Goal: Information Seeking & Learning: Learn about a topic

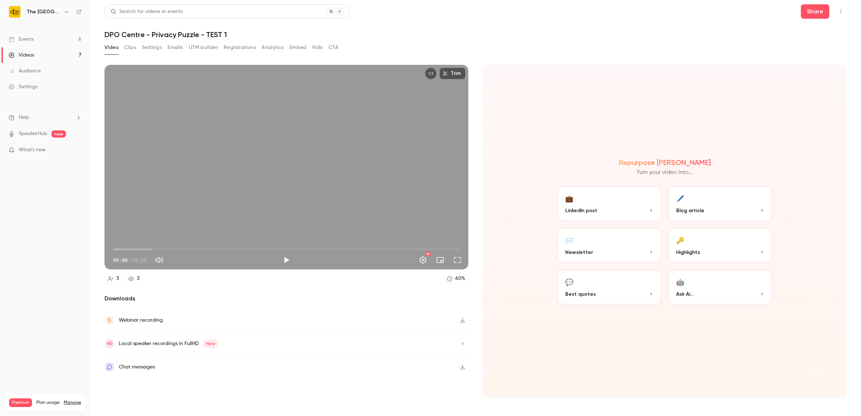
click at [20, 45] on link "Events 6" at bounding box center [45, 39] width 90 height 16
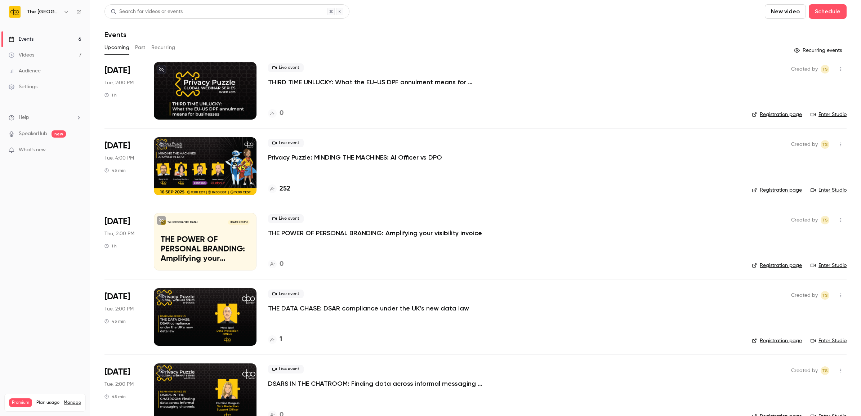
scroll to position [90, 0]
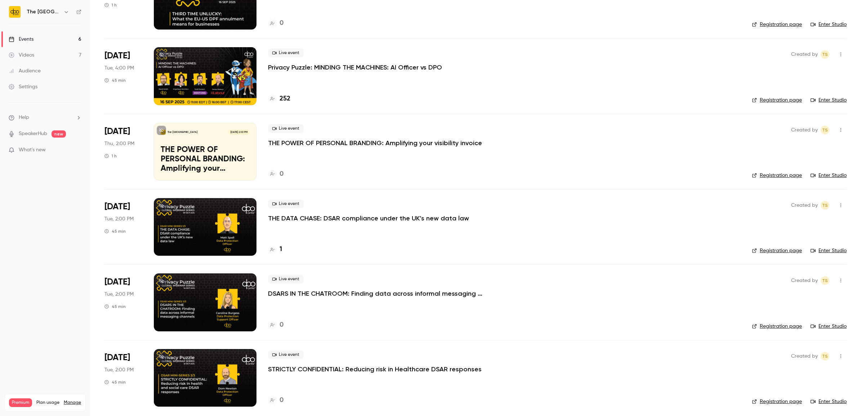
click at [311, 289] on div "Live event DSARS IN THE CHATROOM: Finding data across informal messaging channe…" at bounding box center [504, 286] width 472 height 23
click at [311, 292] on p "DSARS IN THE CHATROOM: Finding data across informal messaging channels" at bounding box center [376, 293] width 216 height 9
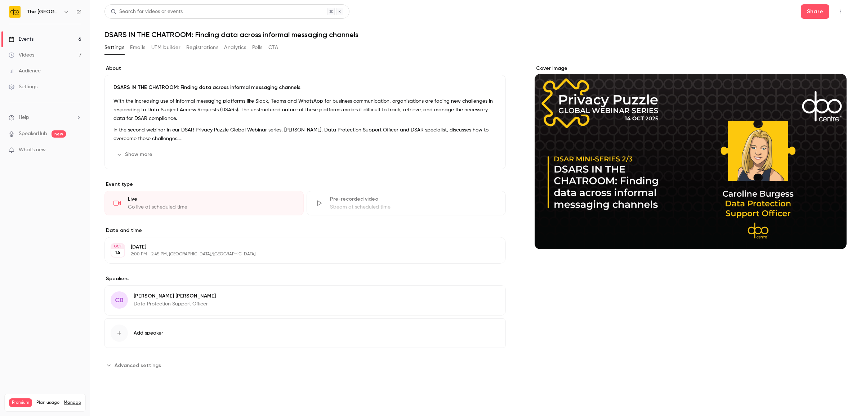
click at [139, 45] on button "Emails" at bounding box center [137, 48] width 15 height 12
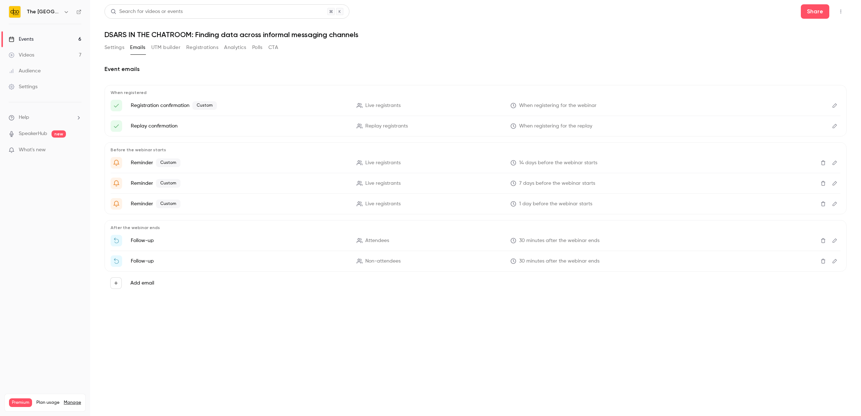
click at [833, 183] on icon "Edit" at bounding box center [835, 183] width 6 height 5
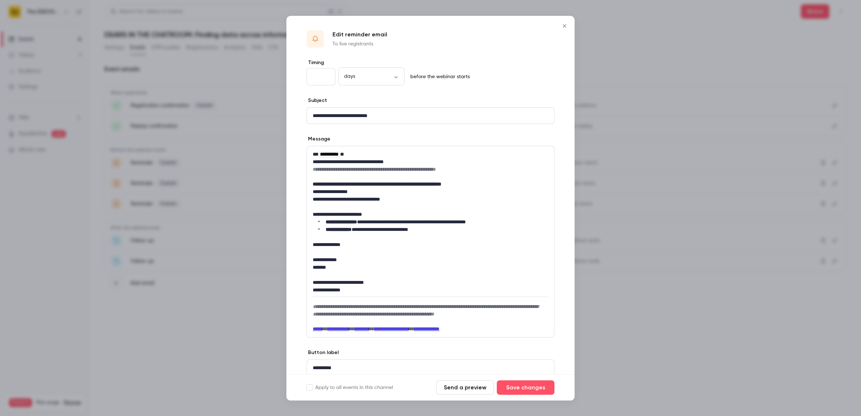
click at [561, 24] on icon "Close" at bounding box center [564, 26] width 9 height 6
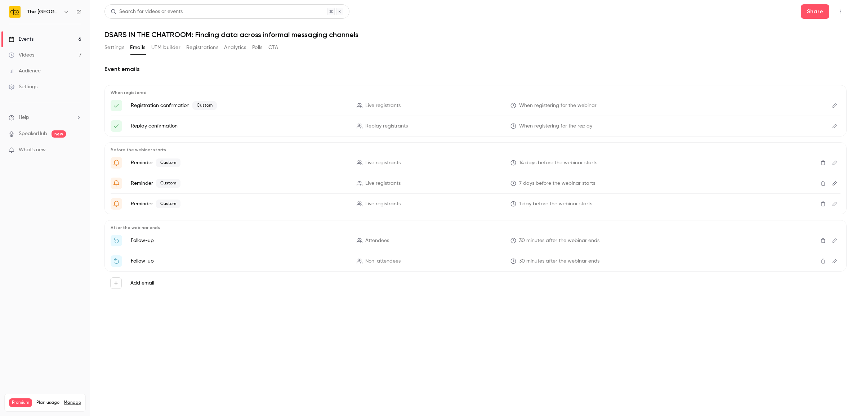
click at [19, 132] on link "SpeakerHub" at bounding box center [33, 134] width 28 height 8
